Goal: Task Accomplishment & Management: Use online tool/utility

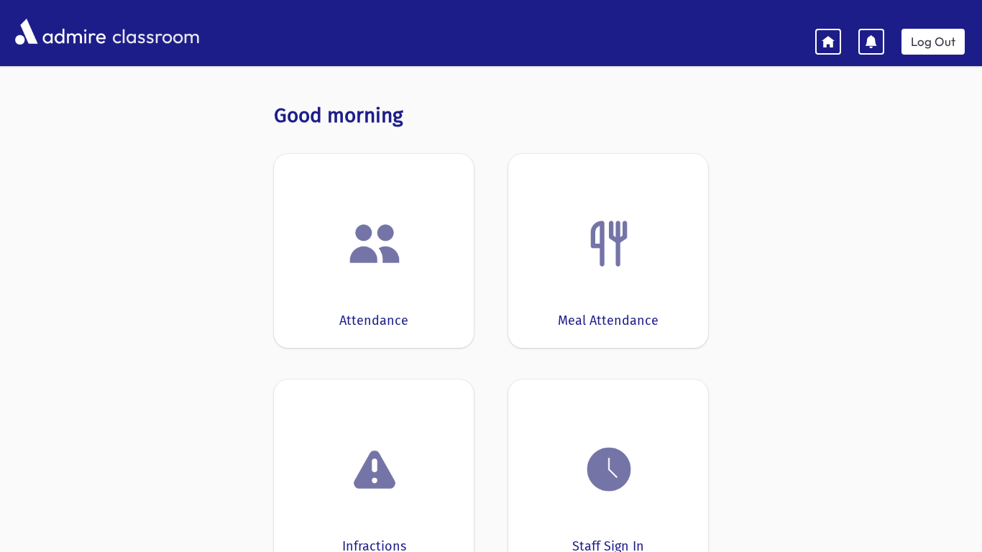
click at [323, 256] on div at bounding box center [373, 243] width 155 height 55
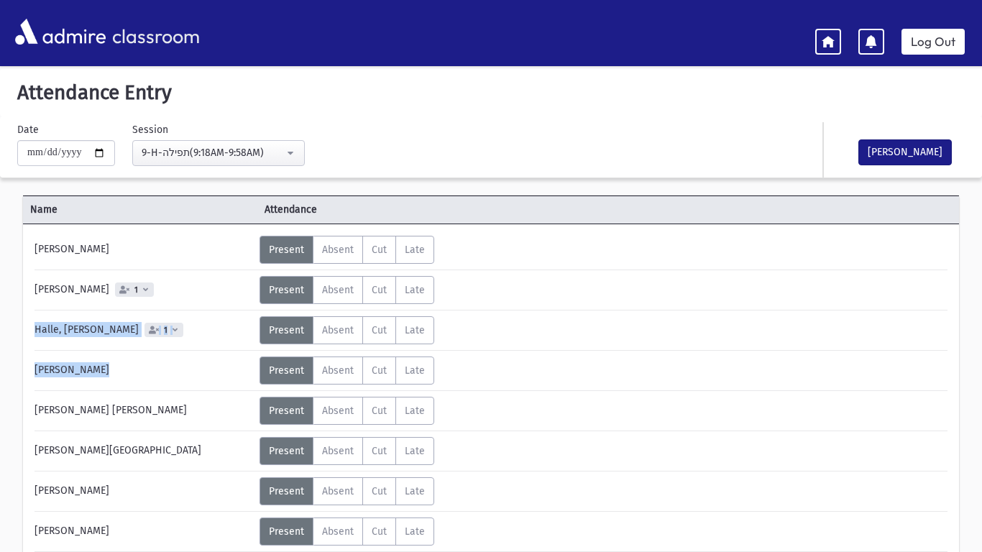
drag, startPoint x: 974, startPoint y: 271, endPoint x: 970, endPoint y: 387, distance: 115.8
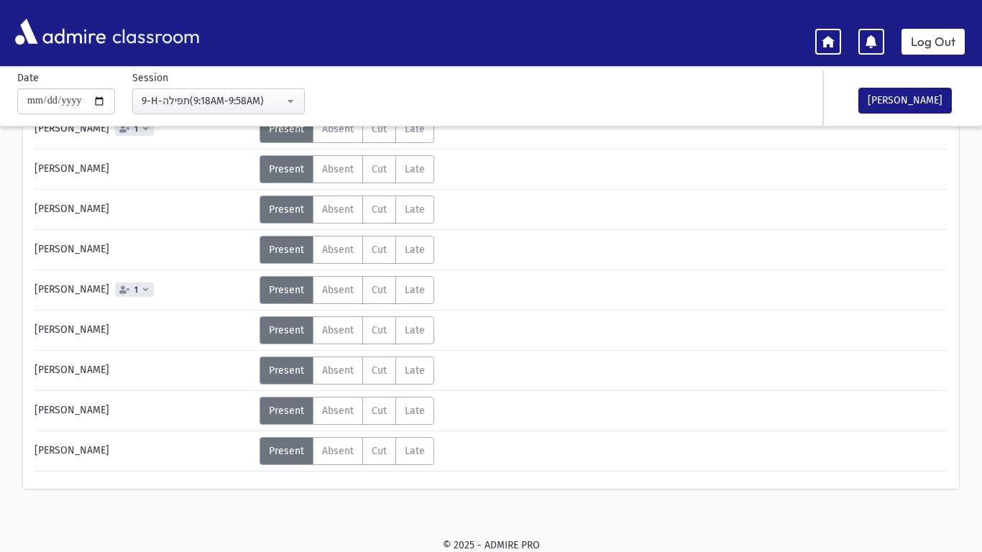
scroll to position [484, 0]
click at [935, 111] on button "[PERSON_NAME]" at bounding box center [905, 101] width 93 height 26
click at [934, 60] on header "classroom Log Out" at bounding box center [491, 33] width 982 height 66
click at [934, 51] on link "Log Out" at bounding box center [933, 42] width 63 height 26
